Goal: Use online tool/utility: Utilize a website feature to perform a specific function

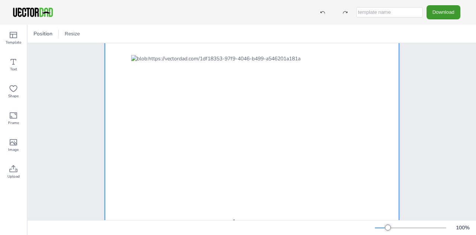
scroll to position [37, 0]
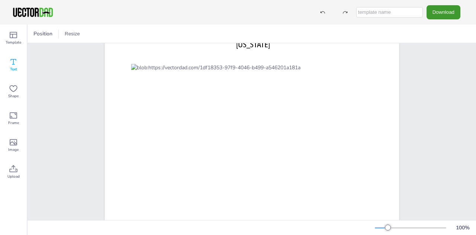
click at [13, 64] on icon at bounding box center [13, 61] width 9 height 9
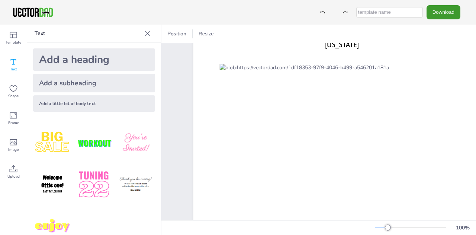
click at [77, 63] on div "Add a heading" at bounding box center [94, 59] width 122 height 22
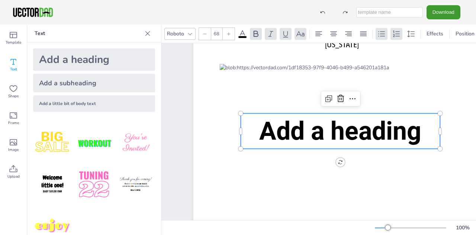
click at [146, 33] on icon at bounding box center [147, 33] width 7 height 7
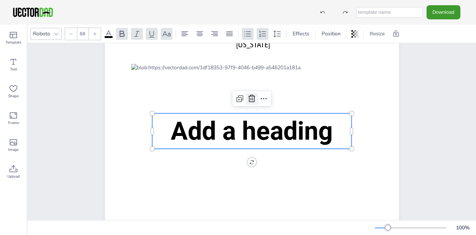
click at [249, 99] on icon at bounding box center [252, 98] width 7 height 7
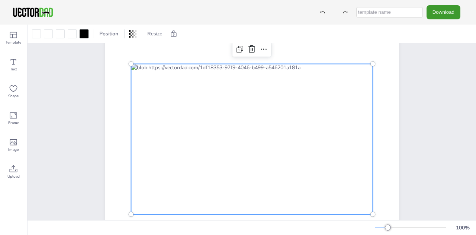
click at [150, 100] on div at bounding box center [252, 139] width 242 height 150
click at [12, 89] on icon at bounding box center [13, 88] width 9 height 9
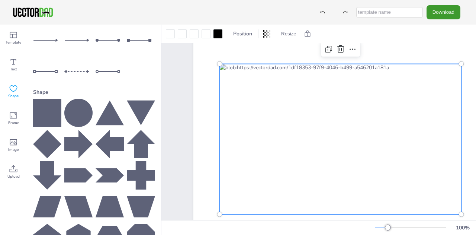
scroll to position [108, 0]
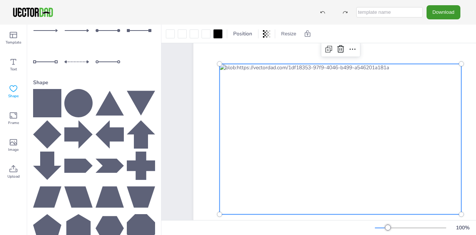
click at [50, 121] on icon at bounding box center [47, 134] width 28 height 28
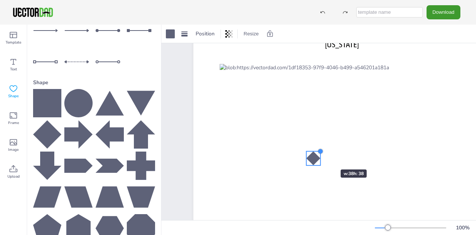
drag, startPoint x: 373, startPoint y: 97, endPoint x: 318, endPoint y: 156, distance: 80.0
click at [318, 156] on div "[US_STATE] [DOMAIN_NAME]" at bounding box center [340, 131] width 294 height 228
drag, startPoint x: 307, startPoint y: 166, endPoint x: 310, endPoint y: 162, distance: 5.4
click at [310, 162] on div at bounding box center [310, 162] width 6 height 6
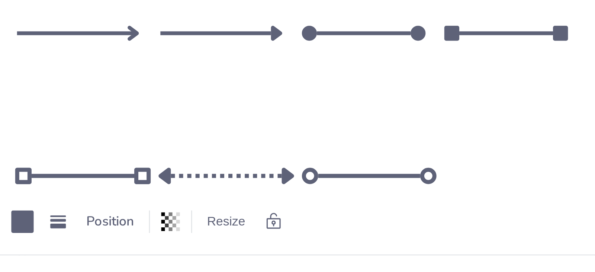
scroll to position [71, 0]
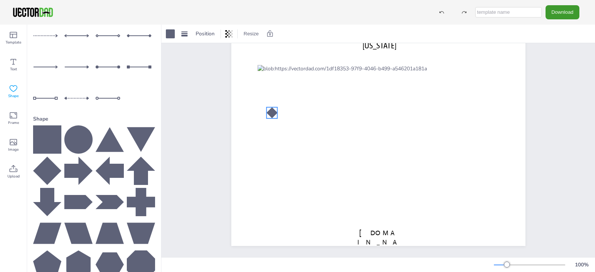
drag, startPoint x: 350, startPoint y: 155, endPoint x: 269, endPoint y: 110, distance: 92.4
click at [269, 110] on div at bounding box center [271, 112] width 11 height 11
drag, startPoint x: 263, startPoint y: 117, endPoint x: 267, endPoint y: 113, distance: 5.5
click at [267, 113] on div at bounding box center [270, 115] width 6 height 6
drag, startPoint x: 270, startPoint y: 110, endPoint x: 271, endPoint y: 102, distance: 8.6
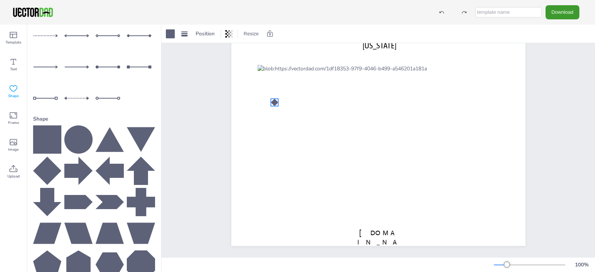
click at [271, 102] on div at bounding box center [274, 102] width 7 height 7
click at [259, 83] on icon at bounding box center [262, 83] width 9 height 9
drag, startPoint x: 279, startPoint y: 109, endPoint x: 314, endPoint y: 87, distance: 40.8
click at [314, 87] on div at bounding box center [316, 87] width 7 height 7
click at [300, 69] on icon at bounding box center [304, 69] width 9 height 9
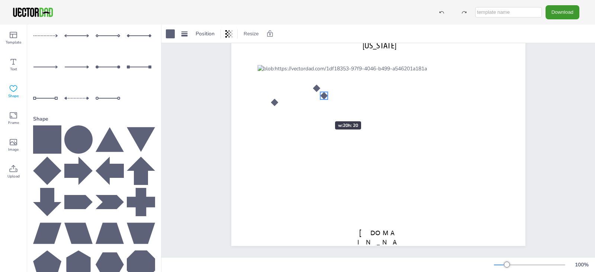
drag, startPoint x: 322, startPoint y: 95, endPoint x: 311, endPoint y: 110, distance: 18.4
click at [312, 109] on div "[US_STATE] [DOMAIN_NAME]" at bounding box center [378, 132] width 294 height 228
click at [323, 97] on div "[US_STATE] [DOMAIN_NAME]" at bounding box center [378, 132] width 294 height 228
drag, startPoint x: 321, startPoint y: 94, endPoint x: 303, endPoint y: 112, distance: 25.3
click at [303, 112] on div at bounding box center [306, 113] width 8 height 7
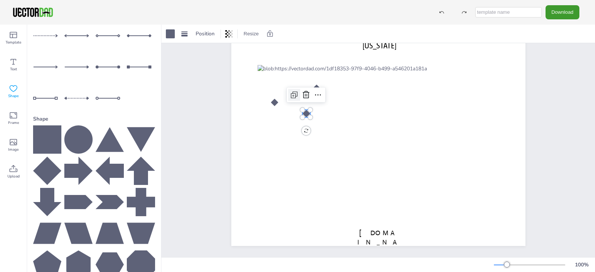
click at [290, 95] on icon at bounding box center [294, 94] width 9 height 9
drag, startPoint x: 310, startPoint y: 119, endPoint x: 326, endPoint y: 134, distance: 20.8
click at [326, 134] on div at bounding box center [329, 136] width 8 height 7
click at [301, 112] on div at bounding box center [305, 112] width 8 height 7
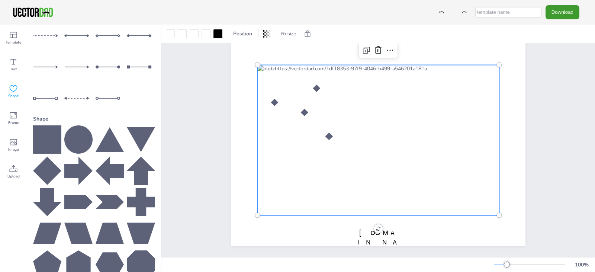
click at [326, 79] on div at bounding box center [378, 140] width 242 height 150
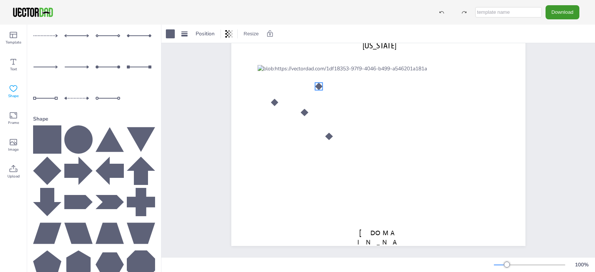
click at [316, 84] on div at bounding box center [318, 86] width 7 height 7
click at [327, 133] on div at bounding box center [329, 136] width 8 height 7
click at [325, 132] on div "[US_STATE] [DOMAIN_NAME]" at bounding box center [378, 132] width 294 height 228
click at [314, 118] on icon at bounding box center [316, 117] width 9 height 9
drag, startPoint x: 333, startPoint y: 142, endPoint x: 363, endPoint y: 105, distance: 47.9
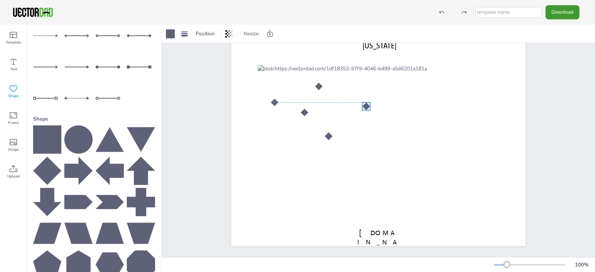
click at [363, 105] on div at bounding box center [366, 106] width 8 height 8
click at [350, 87] on icon at bounding box center [354, 87] width 9 height 9
drag, startPoint x: 371, startPoint y: 112, endPoint x: 363, endPoint y: 135, distance: 23.8
click at [363, 135] on div at bounding box center [366, 136] width 8 height 8
click at [352, 116] on icon at bounding box center [354, 117] width 9 height 9
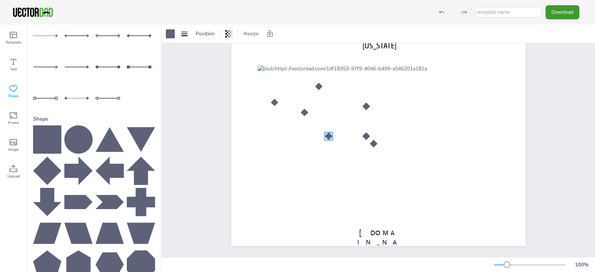
click at [326, 134] on div at bounding box center [329, 136] width 8 height 8
click at [312, 120] on icon at bounding box center [316, 117] width 9 height 9
drag, startPoint x: 333, startPoint y: 143, endPoint x: 297, endPoint y: 135, distance: 37.7
click at [297, 135] on div at bounding box center [301, 136] width 8 height 8
click at [326, 154] on div "[US_STATE] [DOMAIN_NAME]" at bounding box center [378, 132] width 294 height 228
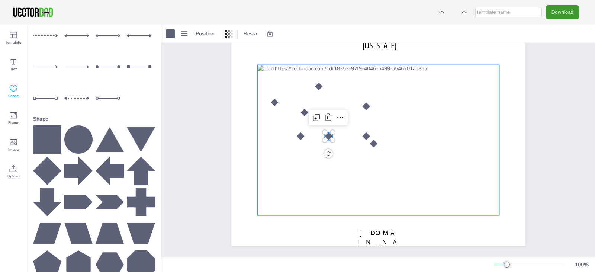
click at [341, 162] on div at bounding box center [378, 140] width 242 height 150
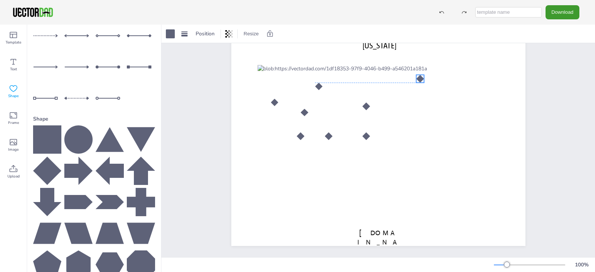
drag, startPoint x: 372, startPoint y: 142, endPoint x: 419, endPoint y: 76, distance: 80.3
click at [419, 76] on div at bounding box center [420, 79] width 8 height 8
click at [405, 62] on icon at bounding box center [407, 60] width 4 height 4
click at [429, 86] on div at bounding box center [432, 86] width 6 height 8
drag, startPoint x: 425, startPoint y: 84, endPoint x: 442, endPoint y: 106, distance: 26.8
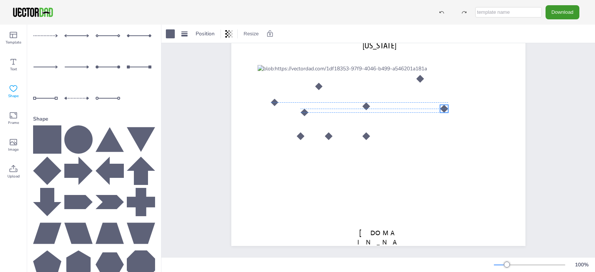
click at [442, 106] on div at bounding box center [444, 109] width 8 height 8
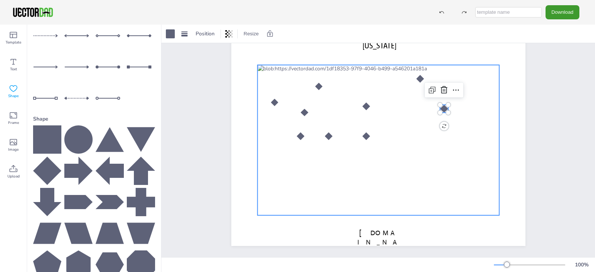
click at [459, 109] on div at bounding box center [378, 140] width 242 height 150
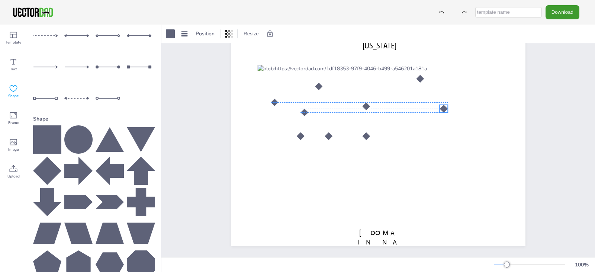
click at [442, 105] on div at bounding box center [444, 109] width 8 height 8
click at [445, 110] on div at bounding box center [448, 113] width 6 height 6
drag, startPoint x: 441, startPoint y: 107, endPoint x: 451, endPoint y: 110, distance: 10.6
click at [451, 110] on div at bounding box center [454, 113] width 8 height 8
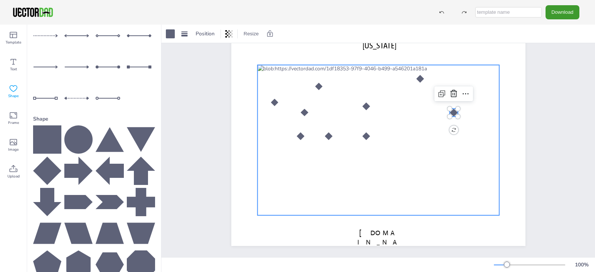
click at [468, 106] on div at bounding box center [378, 140] width 242 height 150
click at [452, 112] on div at bounding box center [454, 113] width 8 height 8
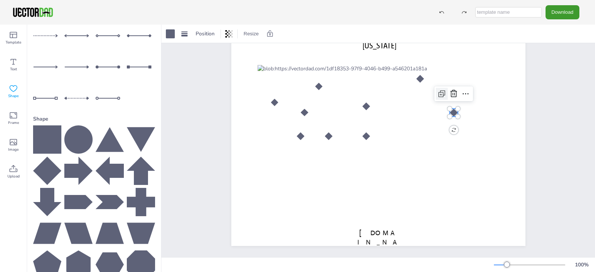
click at [438, 93] on icon at bounding box center [442, 93] width 9 height 9
drag, startPoint x: 459, startPoint y: 119, endPoint x: 409, endPoint y: 127, distance: 50.5
click at [409, 127] on div at bounding box center [412, 129] width 8 height 8
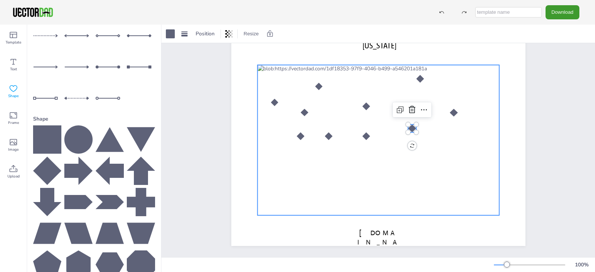
click at [458, 127] on div at bounding box center [378, 140] width 242 height 150
click at [410, 128] on div at bounding box center [412, 129] width 8 height 8
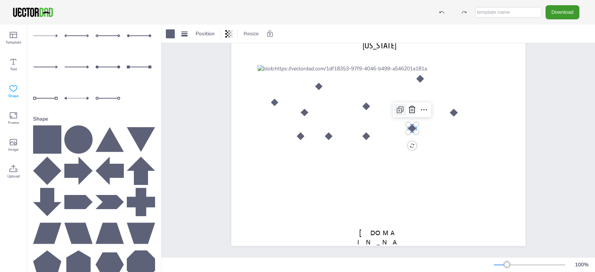
click at [398, 109] on icon at bounding box center [400, 109] width 9 height 9
drag, startPoint x: 417, startPoint y: 135, endPoint x: 425, endPoint y: 176, distance: 41.2
click at [425, 176] on div at bounding box center [428, 177] width 8 height 8
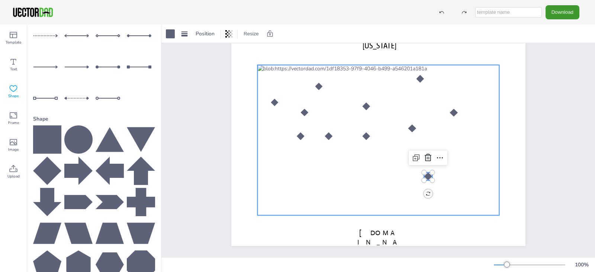
click at [364, 160] on div at bounding box center [378, 140] width 242 height 150
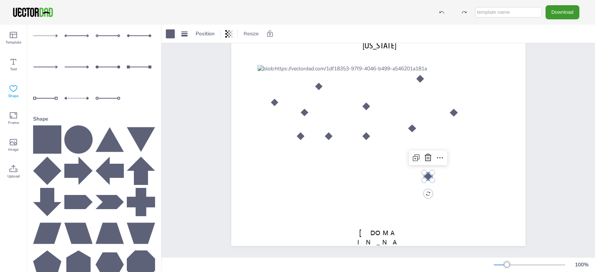
click at [425, 173] on div "[US_STATE] [DOMAIN_NAME]" at bounding box center [378, 132] width 294 height 228
click at [415, 157] on icon at bounding box center [415, 158] width 4 height 4
drag, startPoint x: 433, startPoint y: 183, endPoint x: 439, endPoint y: 140, distance: 43.6
click at [439, 140] on div at bounding box center [442, 140] width 8 height 8
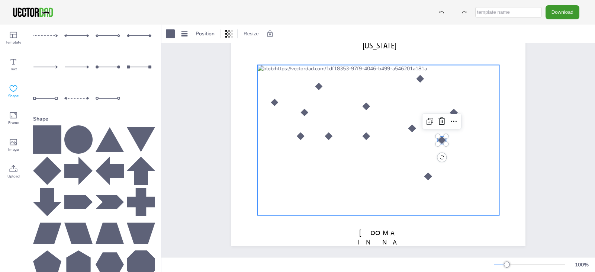
click at [465, 139] on div at bounding box center [378, 140] width 242 height 150
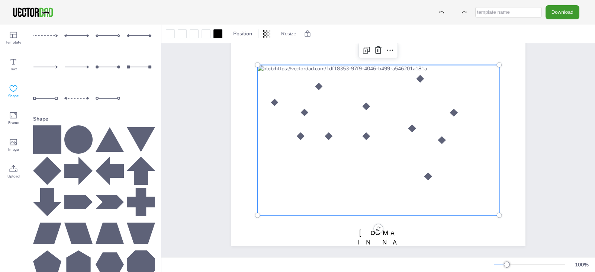
click at [354, 177] on div at bounding box center [378, 140] width 242 height 150
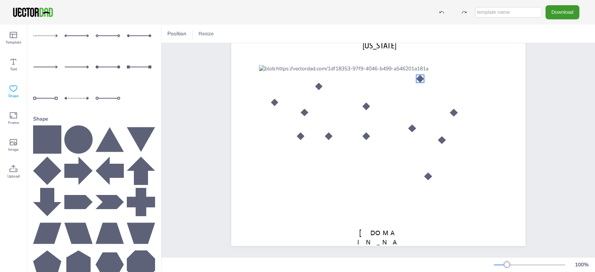
click at [419, 77] on div at bounding box center [420, 79] width 8 height 8
click at [405, 61] on icon at bounding box center [408, 59] width 9 height 9
drag, startPoint x: 425, startPoint y: 85, endPoint x: 435, endPoint y: 88, distance: 10.4
click at [435, 88] on div at bounding box center [438, 90] width 8 height 8
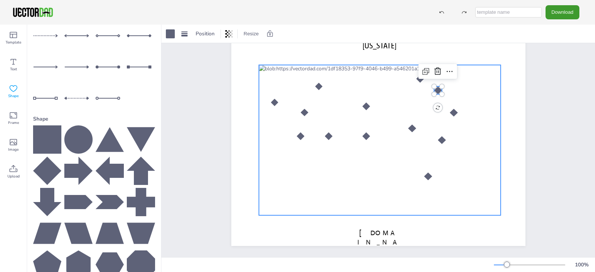
click at [465, 84] on div at bounding box center [380, 140] width 242 height 150
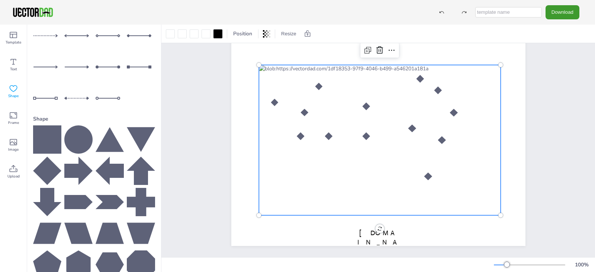
click at [476, 125] on div "[US_STATE] [DOMAIN_NAME]" at bounding box center [378, 132] width 358 height 250
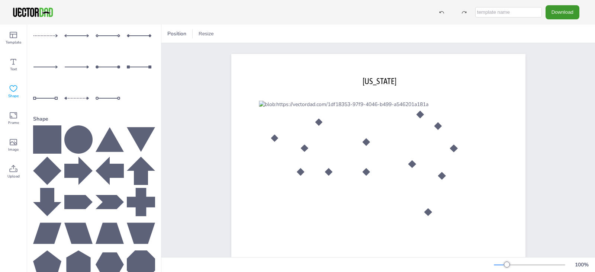
scroll to position [0, 0]
click at [327, 171] on div at bounding box center [328, 168] width 8 height 8
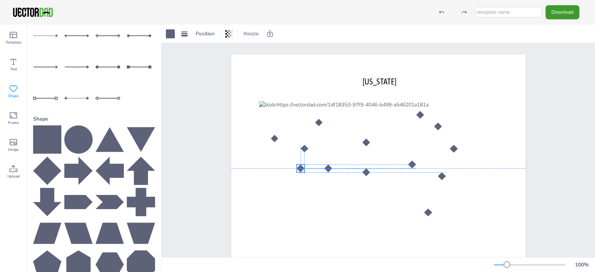
click at [300, 171] on div at bounding box center [301, 168] width 8 height 8
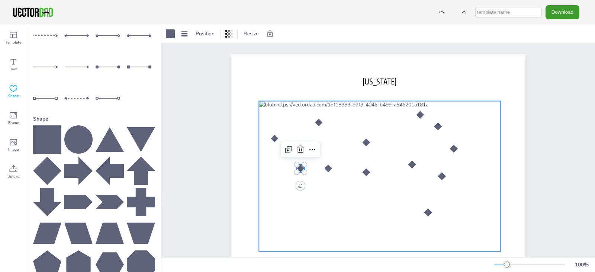
click at [302, 195] on div at bounding box center [380, 176] width 242 height 150
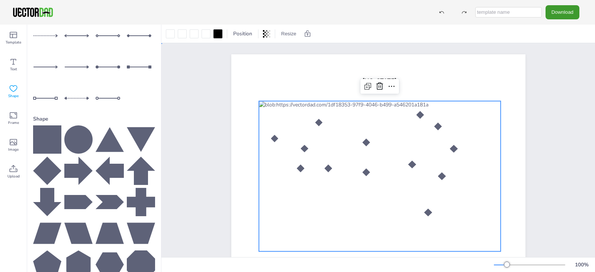
click at [188, 157] on div "[US_STATE] [DOMAIN_NAME]" at bounding box center [378, 168] width 434 height 250
